Goal: Task Accomplishment & Management: Use online tool/utility

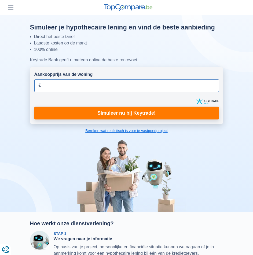
click at [84, 85] on input "Aankoopprijs van de woning" at bounding box center [126, 85] width 184 height 13
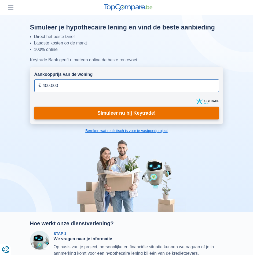
type input "400.000"
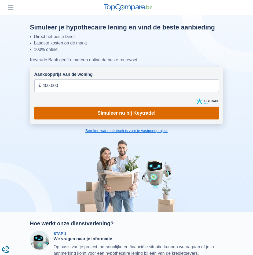
click at [121, 114] on link "Simuleer nu bij Keytrade!" at bounding box center [126, 113] width 184 height 13
click at [142, 112] on link "Simuleer nu bij Keytrade!" at bounding box center [126, 113] width 184 height 13
click at [164, 112] on link "Simuleer nu bij Keytrade!" at bounding box center [126, 113] width 184 height 13
click at [117, 112] on link "Simuleer nu bij Keytrade!" at bounding box center [126, 113] width 184 height 13
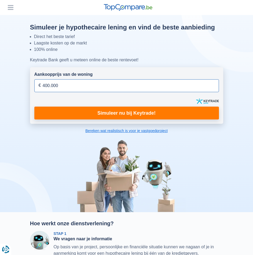
click at [118, 85] on input "400.000" at bounding box center [126, 85] width 184 height 13
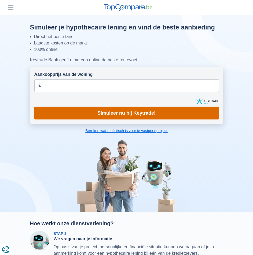
click at [120, 116] on link "Simuleer nu bij Keytrade!" at bounding box center [126, 113] width 184 height 13
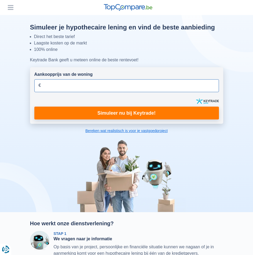
click at [112, 85] on input "Aankoopprijs van de woning" at bounding box center [126, 85] width 184 height 13
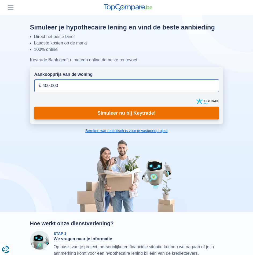
type input "400.000"
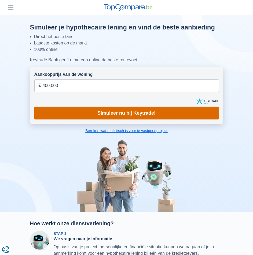
click at [120, 115] on link "Simuleer nu bij Keytrade!" at bounding box center [126, 113] width 184 height 13
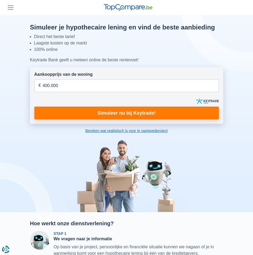
click at [146, 132] on link "Bereken wat realistisch is voor je vastgoedproject" at bounding box center [126, 130] width 193 height 5
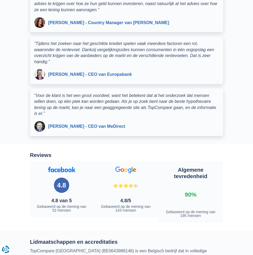
scroll to position [1338, 0]
